Goal: Task Accomplishment & Management: Use online tool/utility

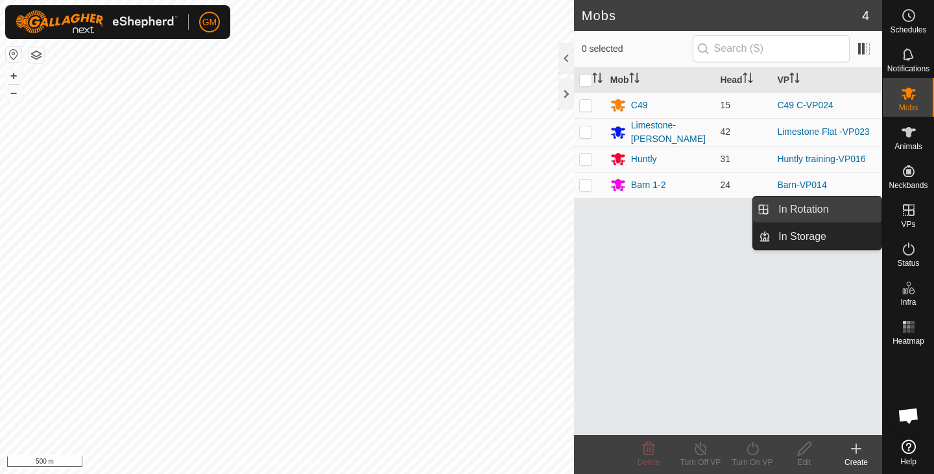
click at [823, 210] on link "In Rotation" at bounding box center [826, 210] width 111 height 26
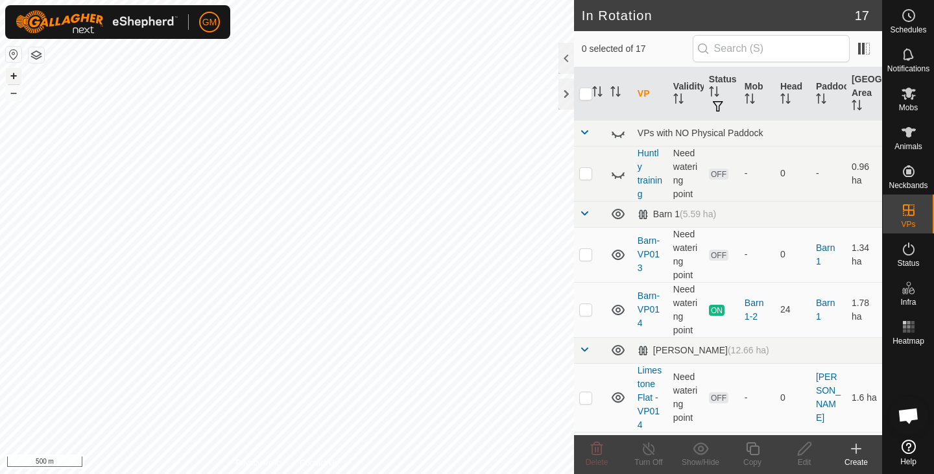
click at [16, 78] on button "+" at bounding box center [14, 76] width 16 height 16
checkbox input "true"
click at [751, 455] on icon at bounding box center [752, 448] width 13 height 13
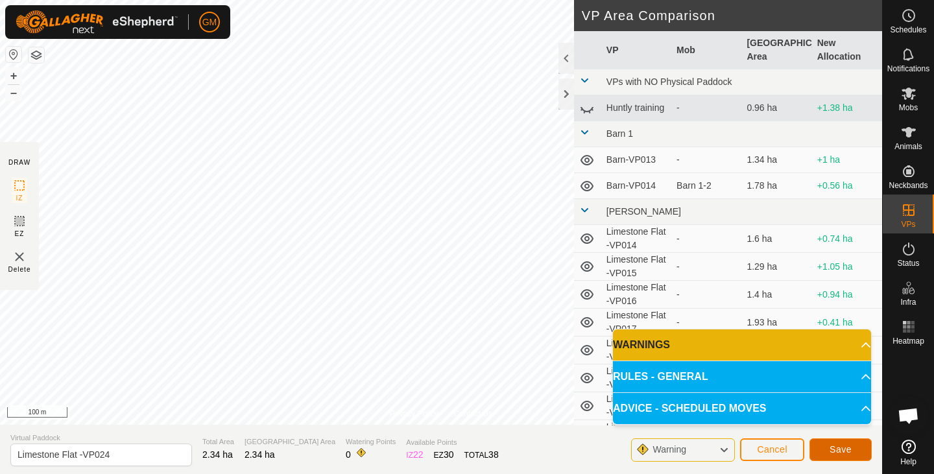
click at [824, 447] on button "Save" at bounding box center [840, 449] width 62 height 23
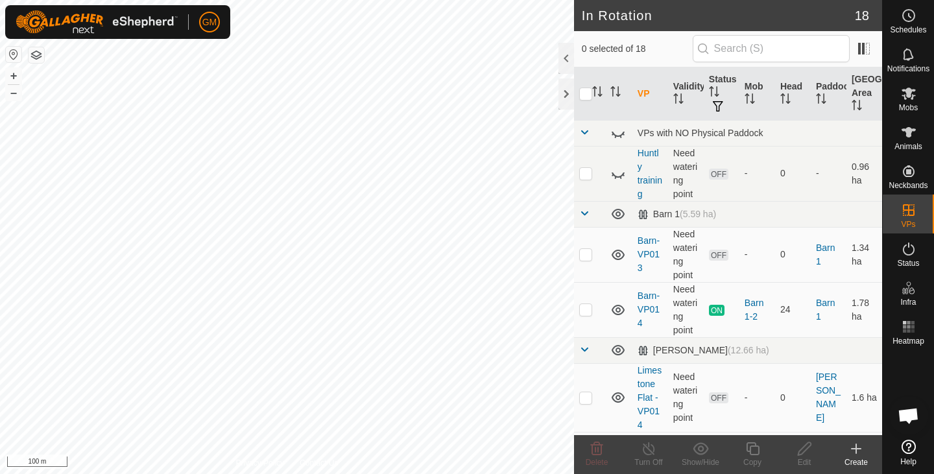
checkbox input "true"
click at [755, 451] on icon at bounding box center [753, 449] width 16 height 16
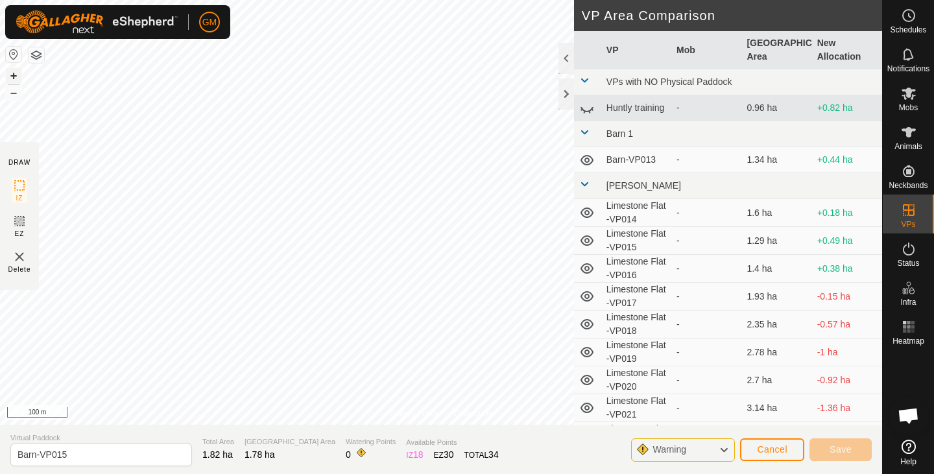
click at [12, 75] on button "+" at bounding box center [14, 76] width 16 height 16
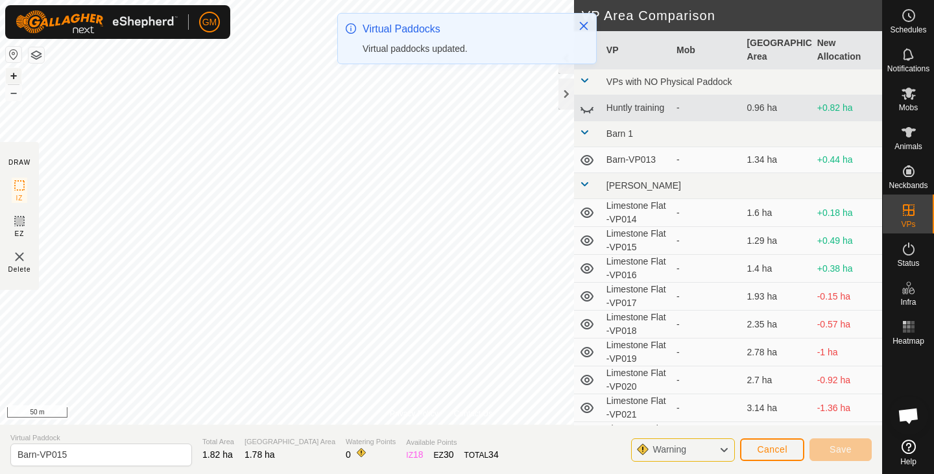
click at [7, 75] on button "+" at bounding box center [14, 76] width 16 height 16
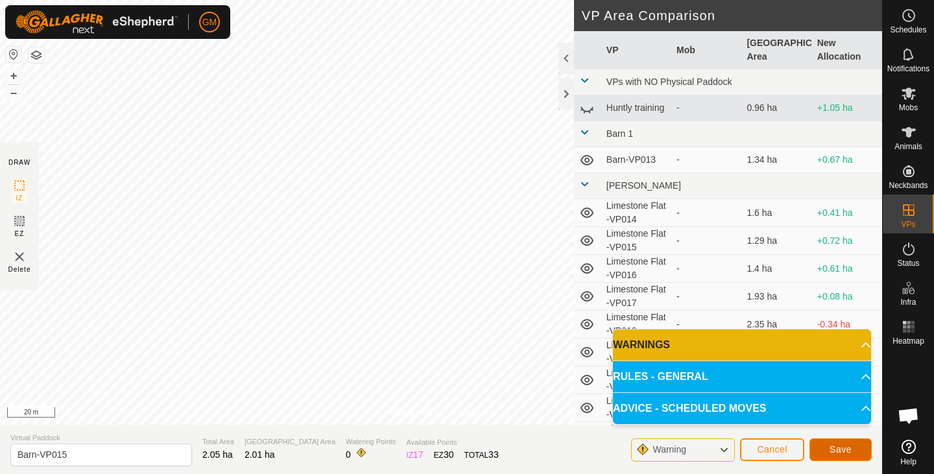
click at [827, 443] on button "Save" at bounding box center [840, 449] width 62 height 23
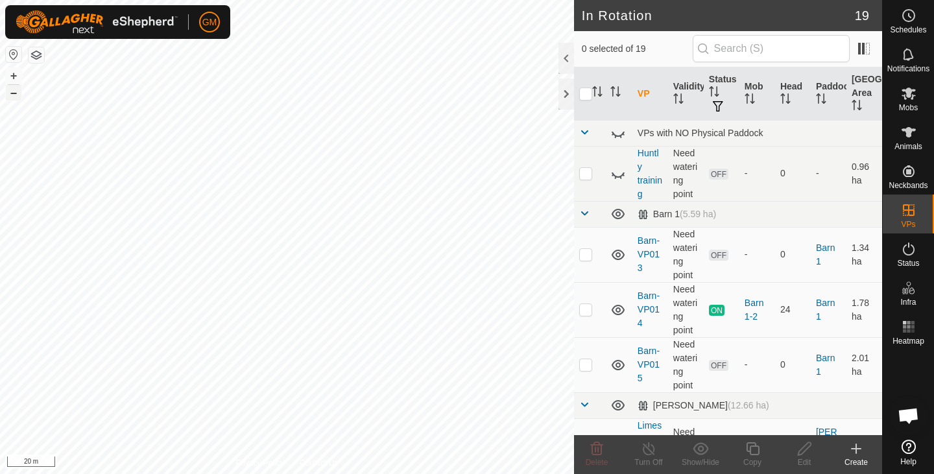
click at [16, 100] on button "–" at bounding box center [14, 93] width 16 height 16
click at [16, 77] on button "+" at bounding box center [14, 76] width 16 height 16
click at [14, 75] on button "+" at bounding box center [14, 76] width 16 height 16
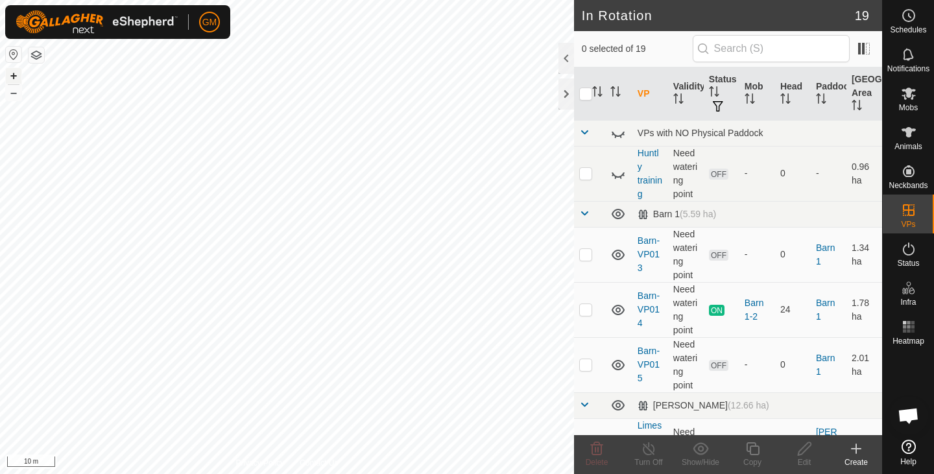
checkbox input "true"
click at [754, 449] on icon at bounding box center [753, 449] width 16 height 16
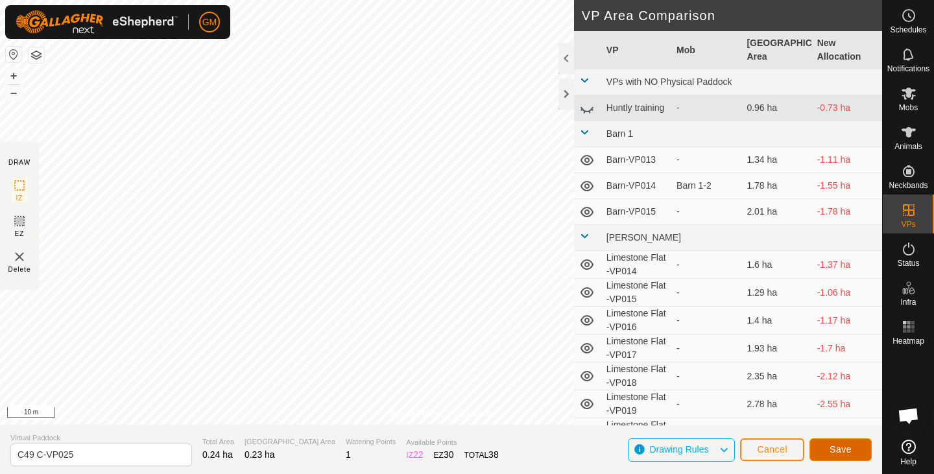
click at [829, 448] on button "Save" at bounding box center [840, 449] width 62 height 23
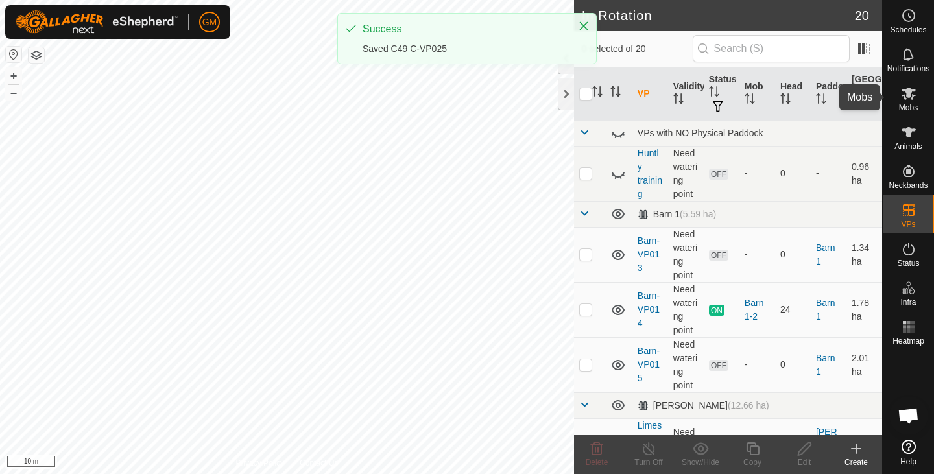
click at [910, 100] on icon at bounding box center [909, 94] width 16 height 16
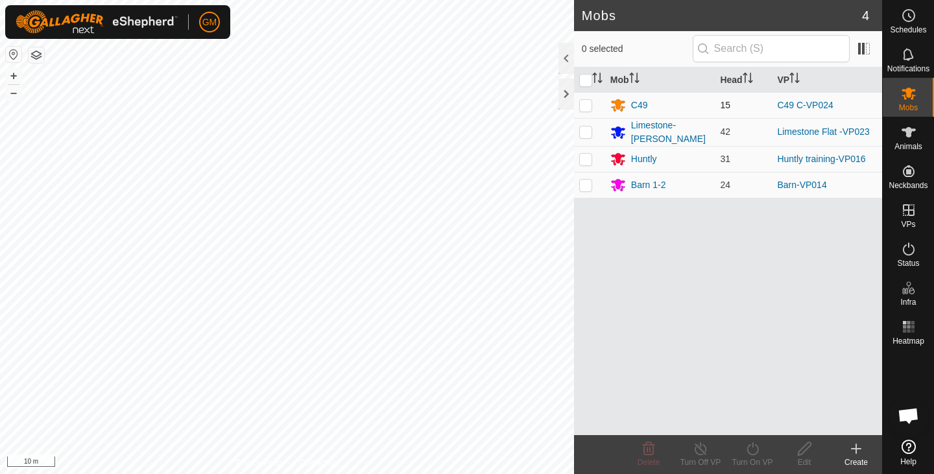
click at [586, 103] on p-checkbox at bounding box center [585, 105] width 13 height 10
checkbox input "true"
click at [756, 450] on icon at bounding box center [753, 449] width 16 height 16
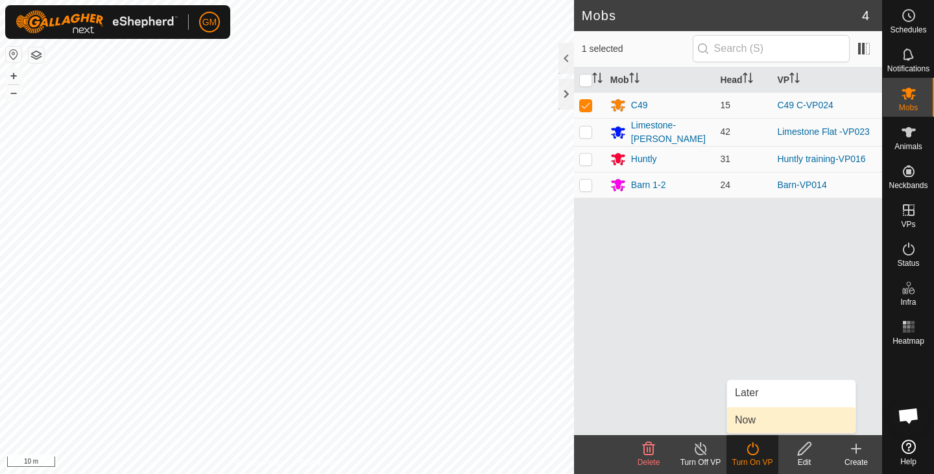
click at [749, 424] on link "Now" at bounding box center [791, 420] width 128 height 26
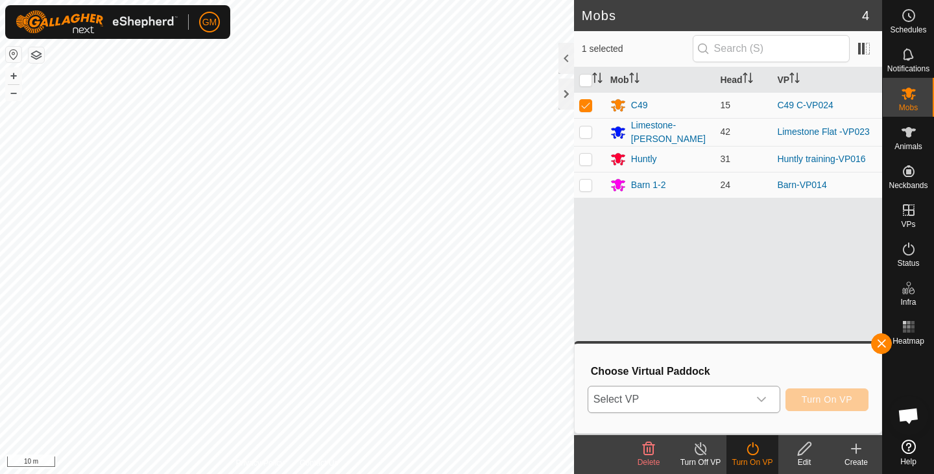
click at [761, 399] on icon "dropdown trigger" at bounding box center [761, 399] width 10 height 10
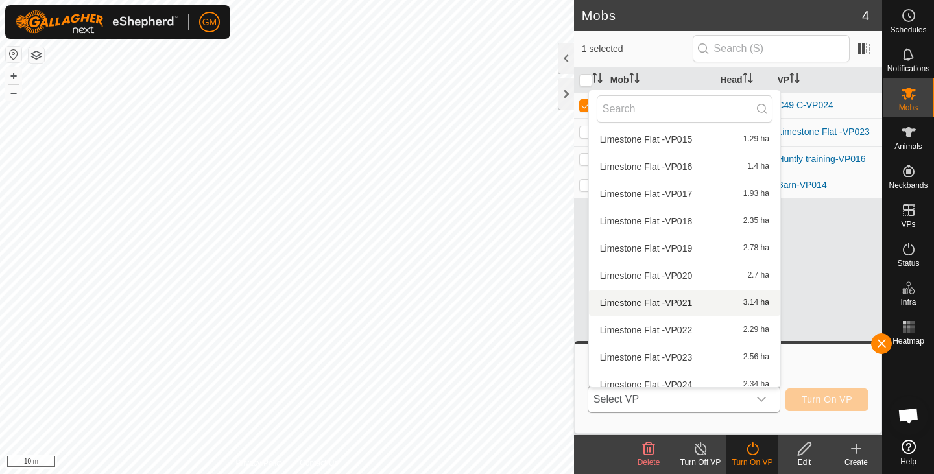
scroll to position [463, 0]
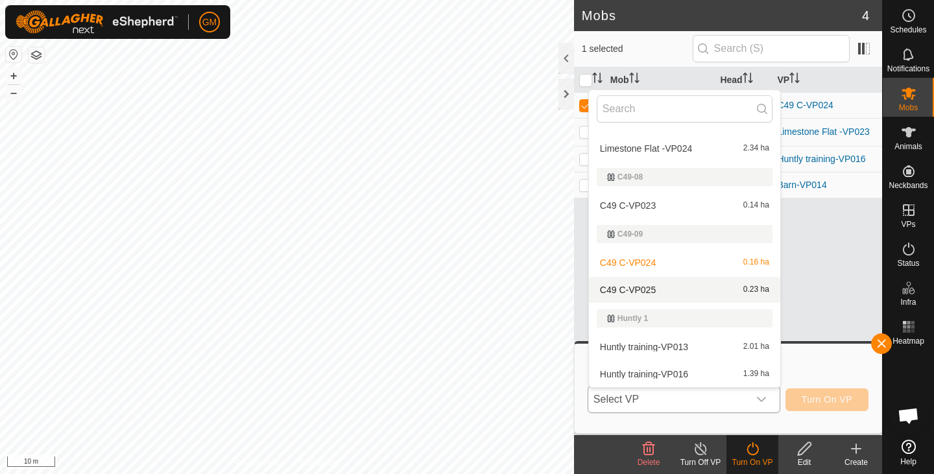
click at [688, 287] on li "C49 C-VP025 0.23 ha" at bounding box center [684, 290] width 191 height 26
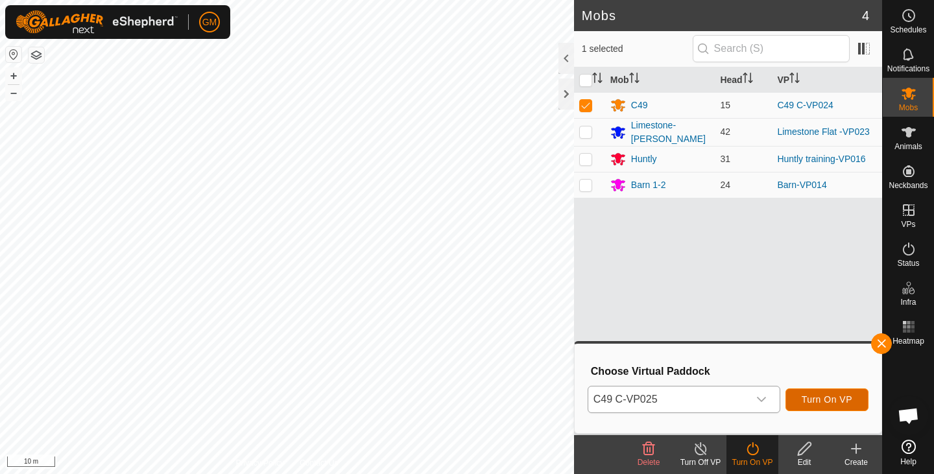
click at [824, 397] on span "Turn On VP" at bounding box center [827, 399] width 51 height 10
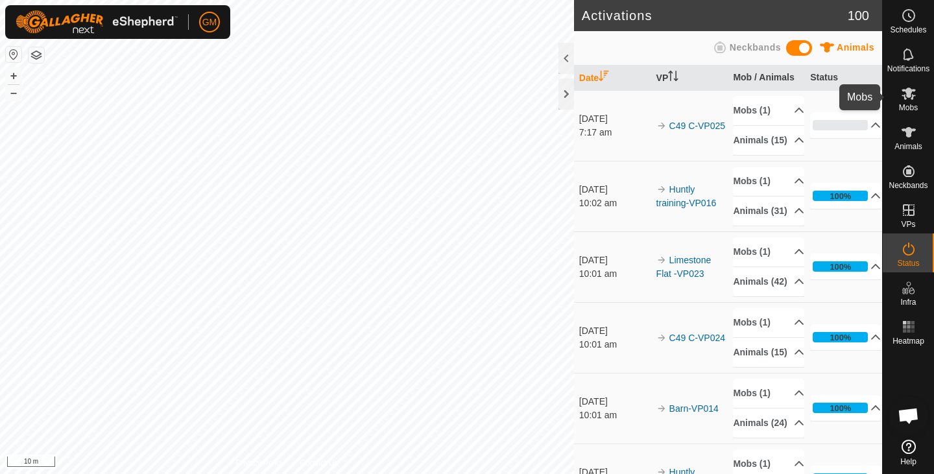
click at [907, 101] on icon at bounding box center [909, 94] width 16 height 16
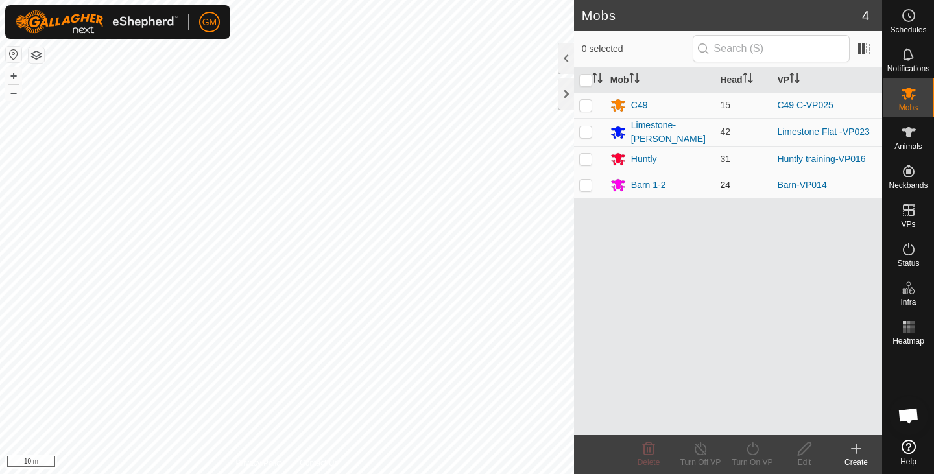
click at [588, 184] on p-checkbox at bounding box center [585, 185] width 13 height 10
checkbox input "true"
click at [754, 442] on icon at bounding box center [753, 449] width 16 height 16
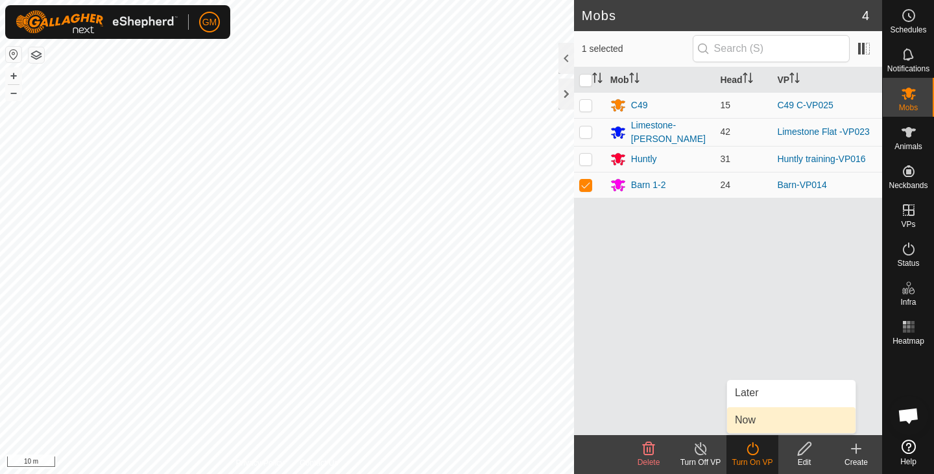
click at [743, 420] on link "Now" at bounding box center [791, 420] width 128 height 26
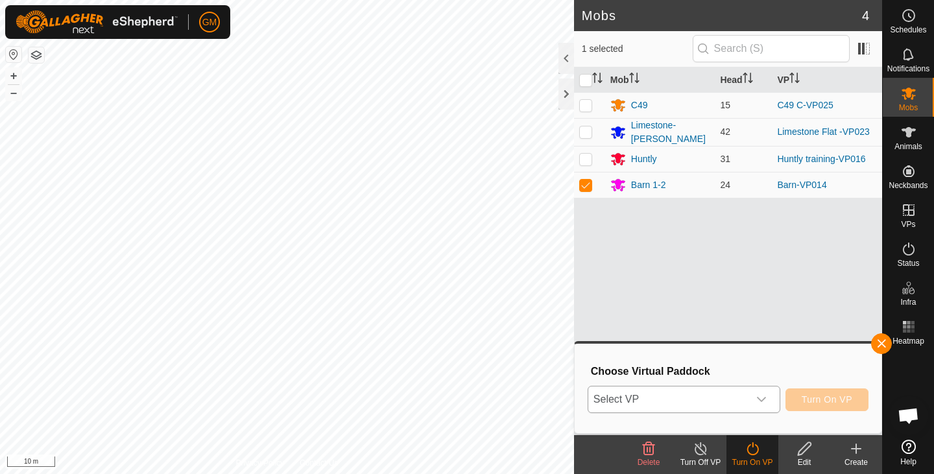
click at [758, 397] on icon "dropdown trigger" at bounding box center [761, 399] width 10 height 10
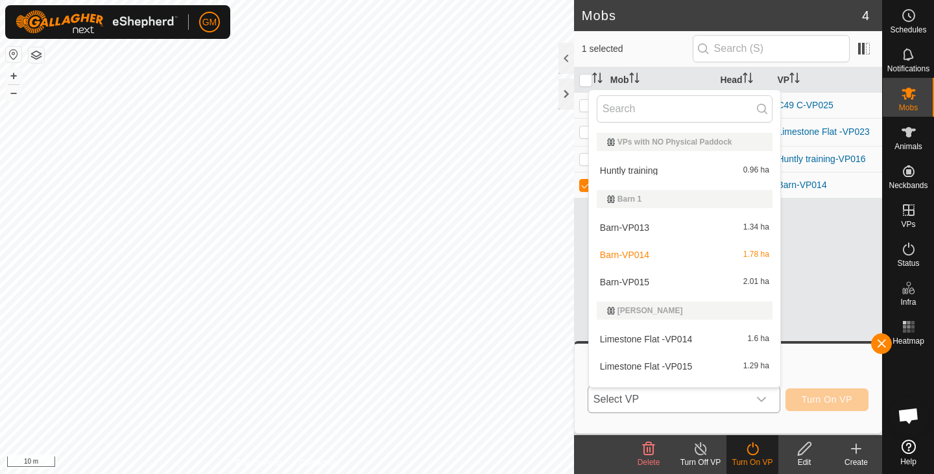
scroll to position [19, 0]
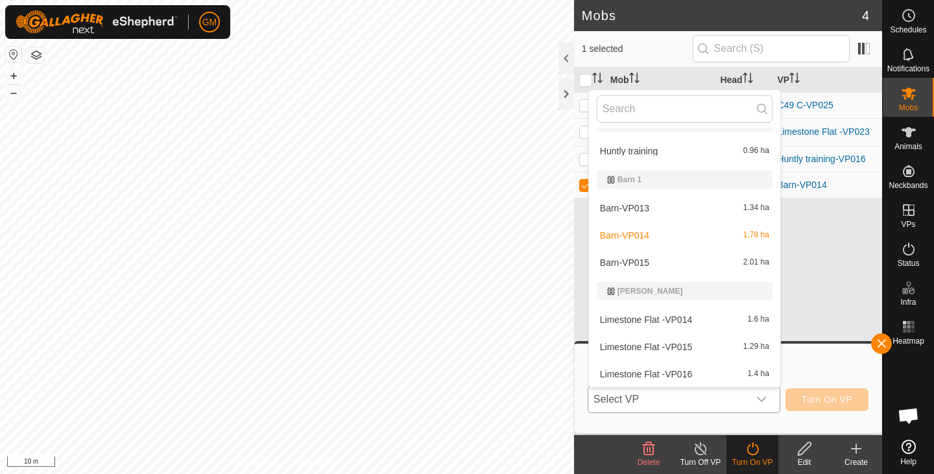
click at [681, 264] on li "Barn-VP015 2.01 ha" at bounding box center [684, 263] width 191 height 26
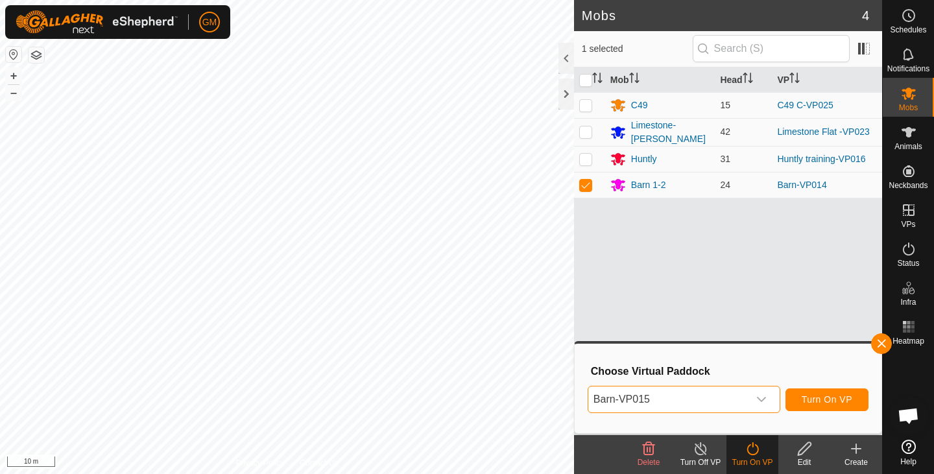
click at [658, 340] on div "Mob Head VP C49 15 C49 C-VP025 Limestone-[PERSON_NAME] 42 Limestone Flat -VP023…" at bounding box center [728, 251] width 308 height 368
click at [346, 474] on html "GM Schedules Notifications Mobs Animals Neckbands VPs Status Infra Heatmap Help…" at bounding box center [467, 237] width 934 height 474
click at [294, 474] on html "GM Schedules Notifications Mobs Animals Neckbands VPs Status Infra Heatmap Help…" at bounding box center [467, 237] width 934 height 474
click at [12, 99] on button "–" at bounding box center [14, 93] width 16 height 16
click at [13, 95] on button "–" at bounding box center [14, 93] width 16 height 16
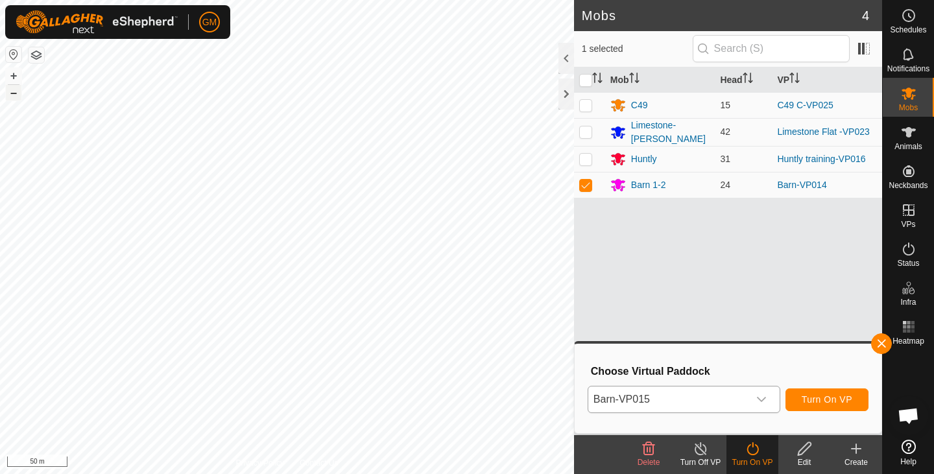
click at [13, 95] on button "–" at bounding box center [14, 93] width 16 height 16
click at [821, 400] on span "Turn On VP" at bounding box center [827, 399] width 51 height 10
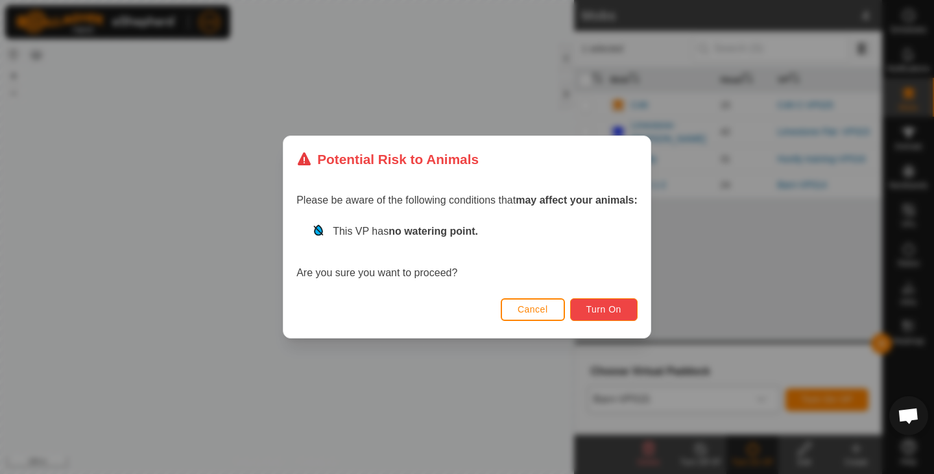
click at [616, 304] on button "Turn On" at bounding box center [603, 309] width 67 height 23
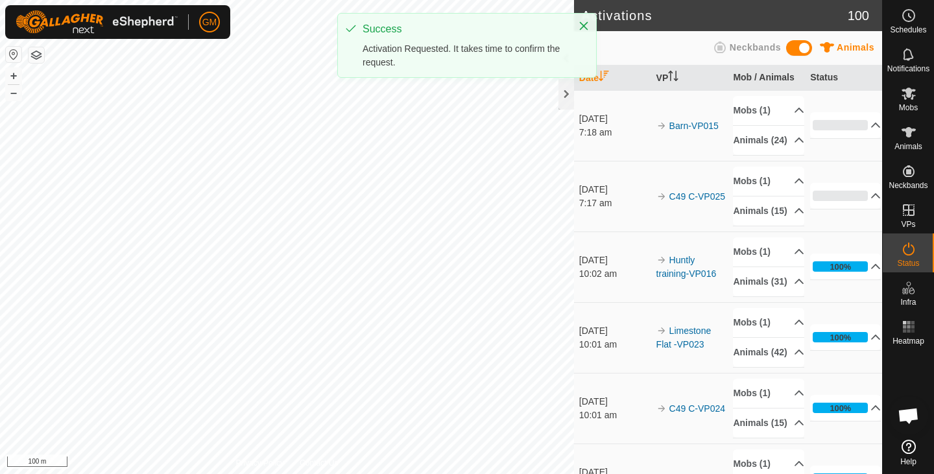
click at [912, 95] on icon at bounding box center [909, 94] width 14 height 12
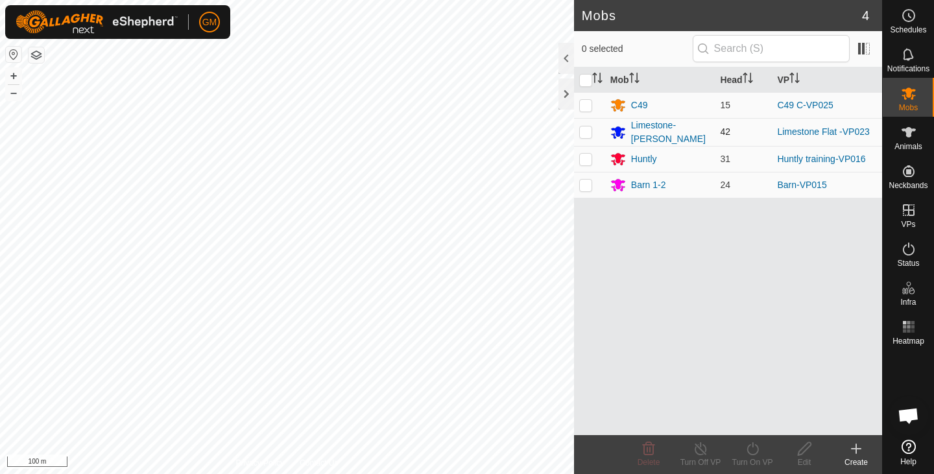
click at [586, 130] on p-checkbox at bounding box center [585, 131] width 13 height 10
checkbox input "true"
click at [742, 452] on turn-on-svg-icon at bounding box center [752, 449] width 52 height 16
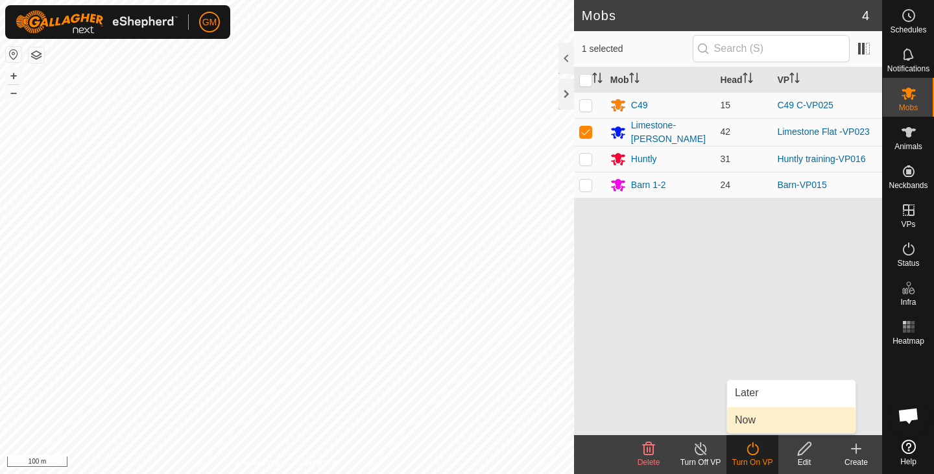
click at [746, 420] on link "Now" at bounding box center [791, 420] width 128 height 26
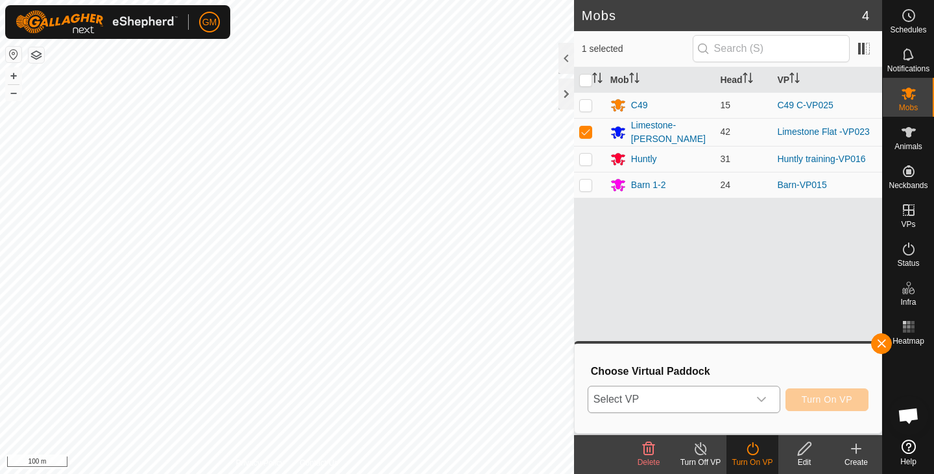
click at [765, 396] on icon "dropdown trigger" at bounding box center [761, 399] width 10 height 10
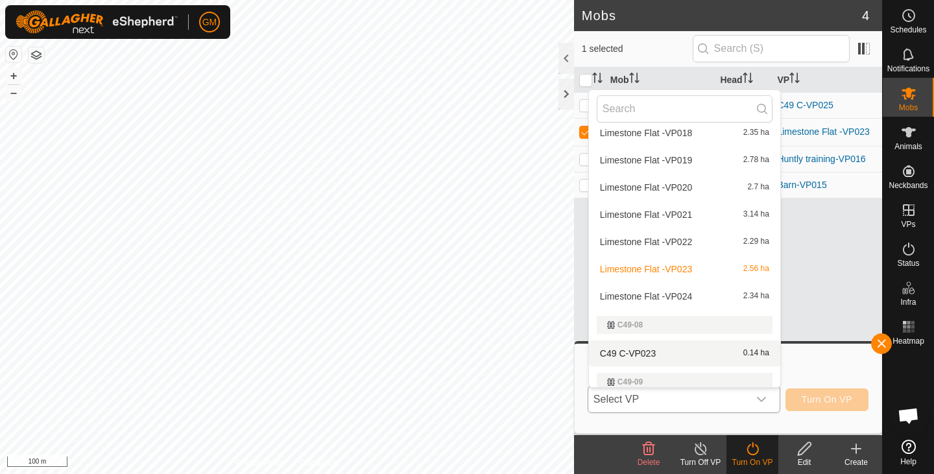
scroll to position [316, 0]
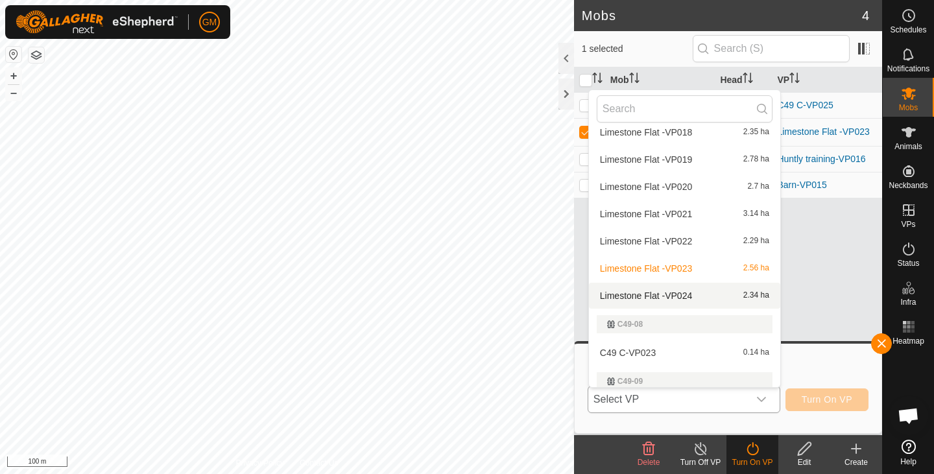
click at [684, 291] on li "Limestone Flat -VP024 2.34 ha" at bounding box center [684, 296] width 191 height 26
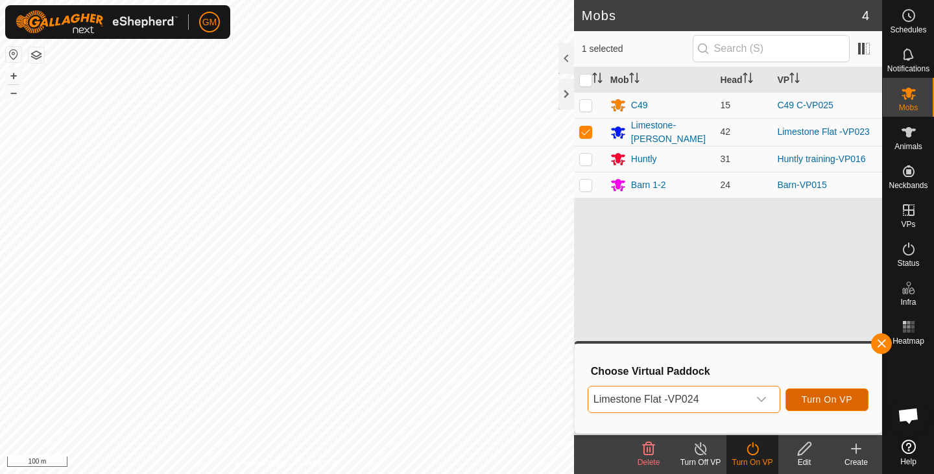
click at [820, 393] on button "Turn On VP" at bounding box center [826, 400] width 83 height 23
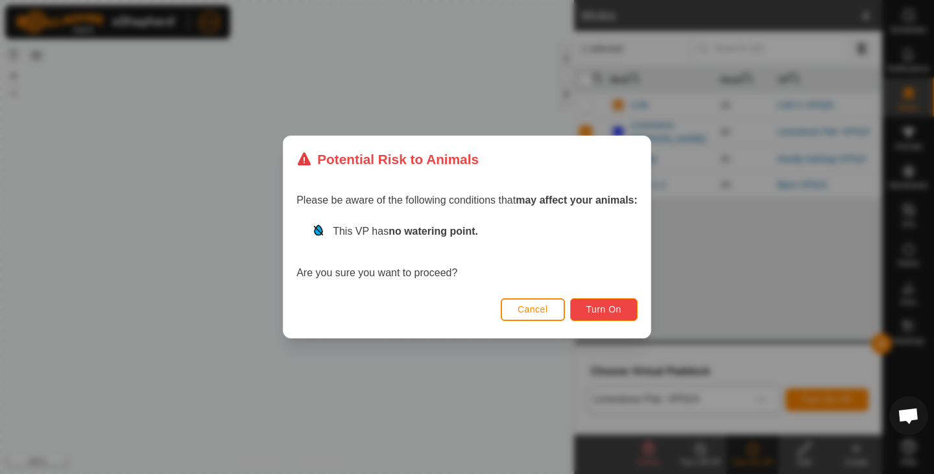
click at [619, 309] on span "Turn On" at bounding box center [603, 309] width 35 height 10
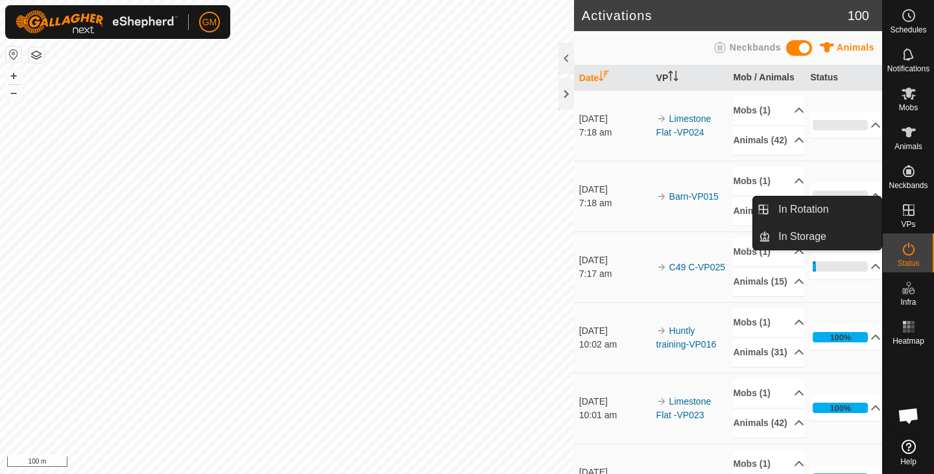
click at [910, 210] on icon at bounding box center [909, 210] width 12 height 12
click at [824, 206] on link "In Rotation" at bounding box center [826, 210] width 111 height 26
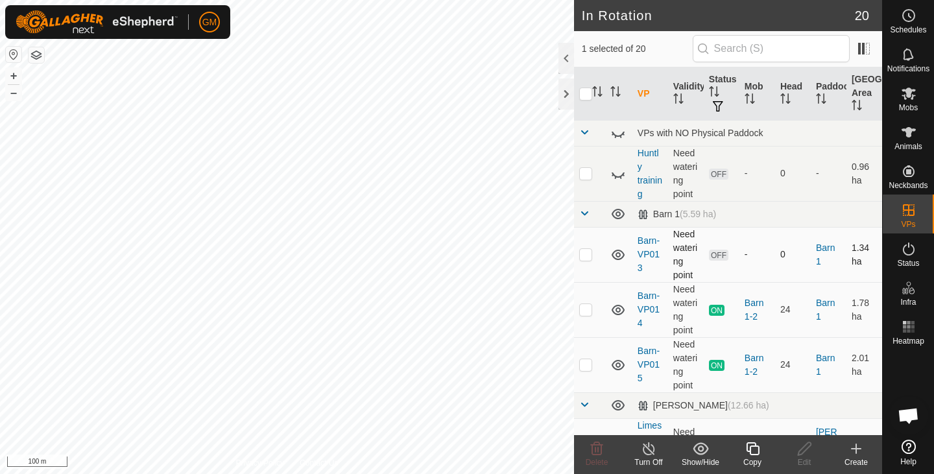
checkbox input "false"
checkbox input "true"
click at [753, 451] on icon at bounding box center [753, 449] width 16 height 16
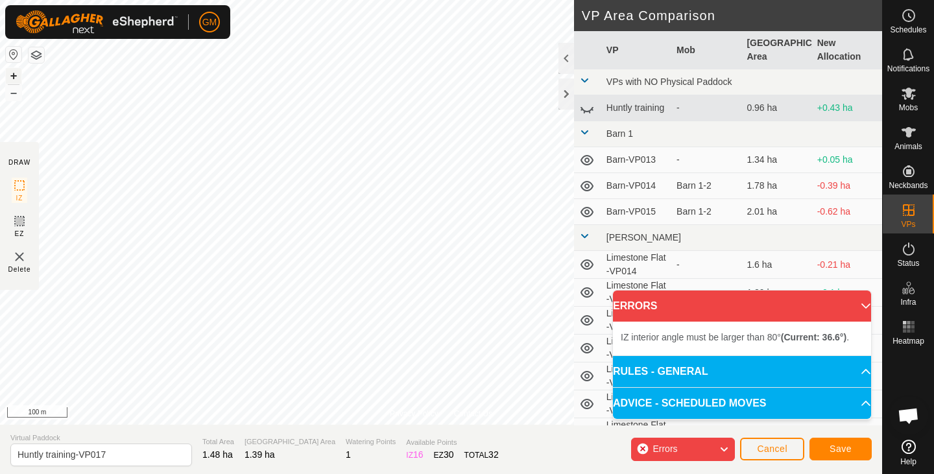
click at [10, 76] on button "+" at bounding box center [14, 76] width 16 height 16
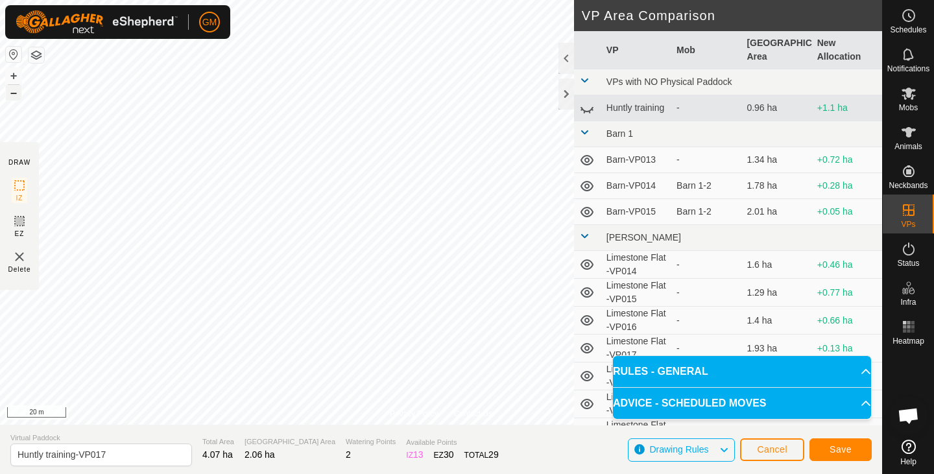
click at [15, 94] on button "–" at bounding box center [14, 93] width 16 height 16
click at [827, 445] on button "Save" at bounding box center [840, 449] width 62 height 23
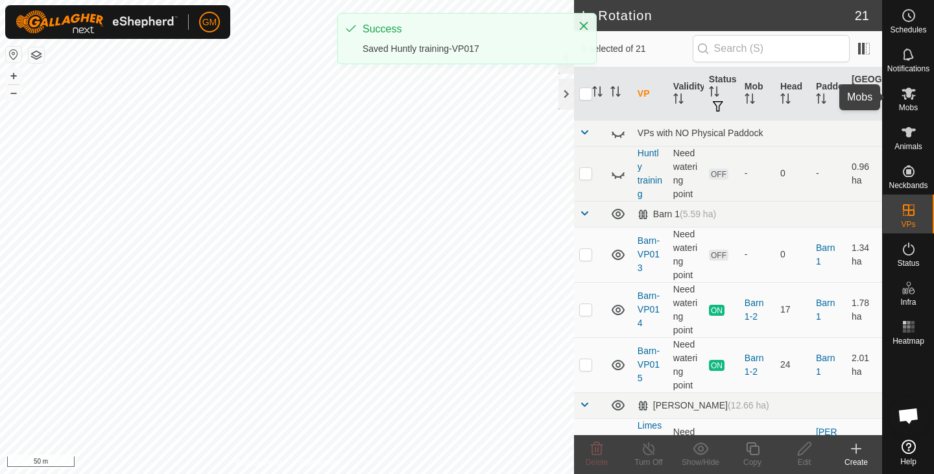
click at [905, 99] on icon at bounding box center [909, 94] width 14 height 12
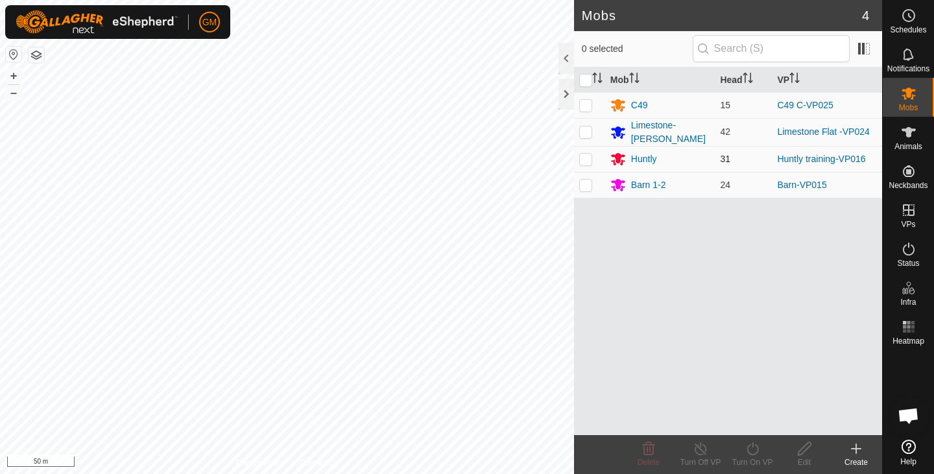
click at [582, 156] on p-checkbox at bounding box center [585, 159] width 13 height 10
checkbox input "true"
click at [752, 448] on icon at bounding box center [753, 449] width 16 height 16
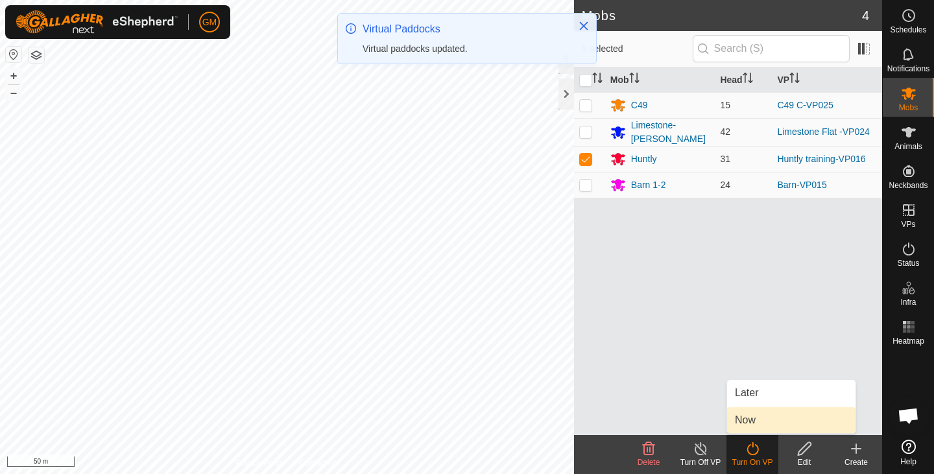
click at [751, 419] on link "Now" at bounding box center [791, 420] width 128 height 26
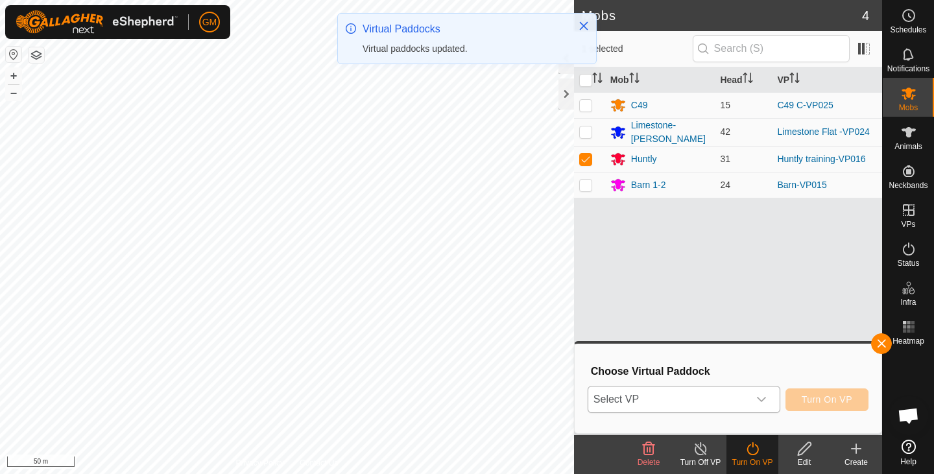
click at [761, 400] on icon "dropdown trigger" at bounding box center [761, 399] width 10 height 10
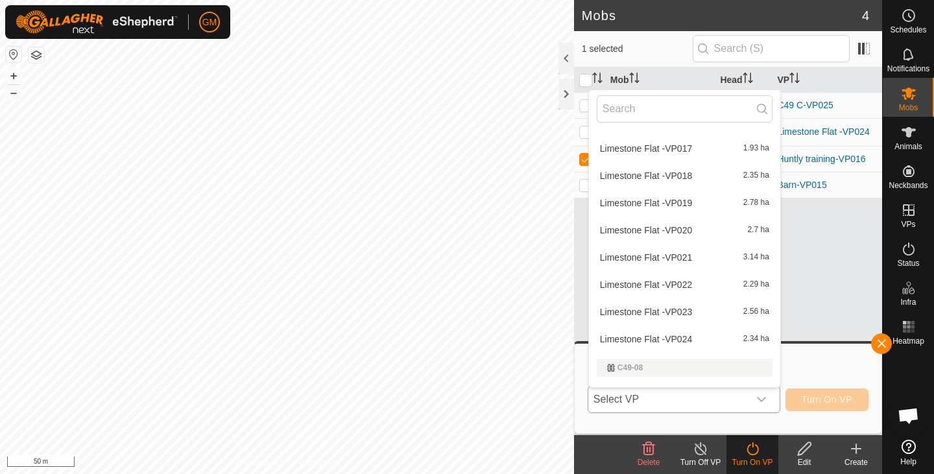
scroll to position [490, 0]
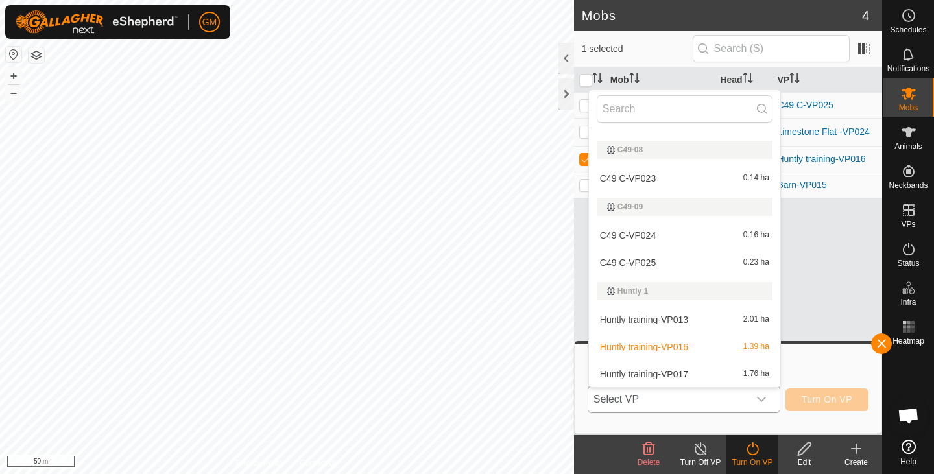
click at [690, 372] on li "Huntly training-VP017 1.76 ha" at bounding box center [684, 374] width 191 height 26
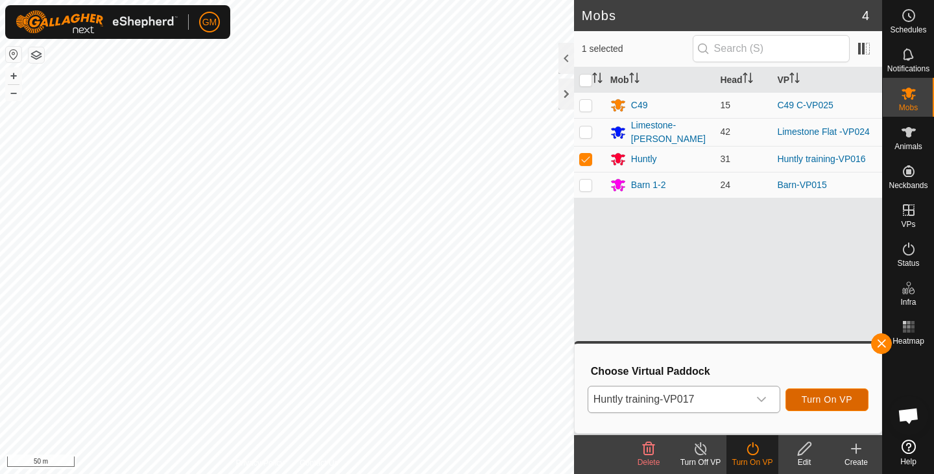
click at [809, 398] on span "Turn On VP" at bounding box center [827, 399] width 51 height 10
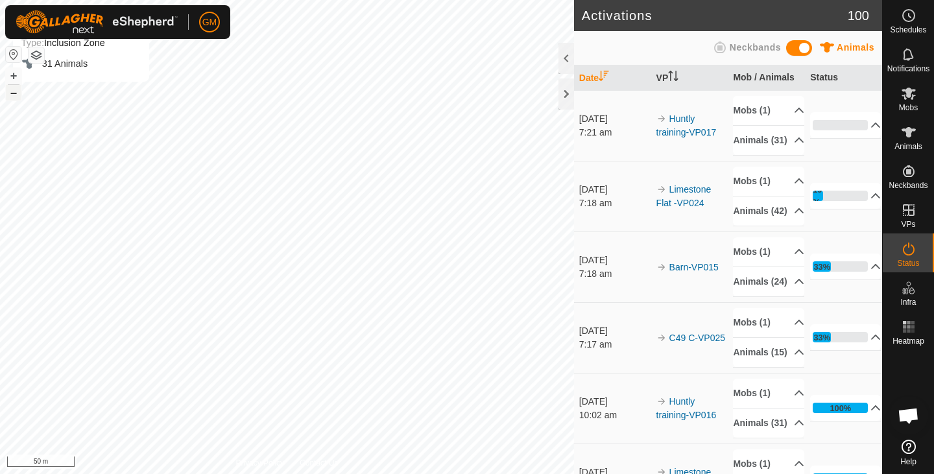
click at [10, 95] on button "–" at bounding box center [14, 93] width 16 height 16
